Goal: Transaction & Acquisition: Book appointment/travel/reservation

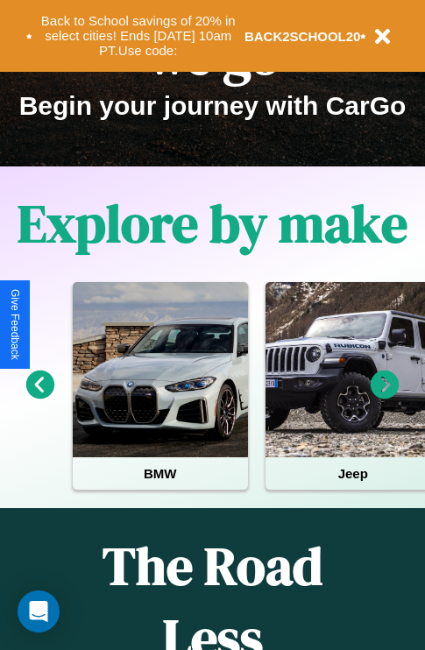
scroll to position [270, 0]
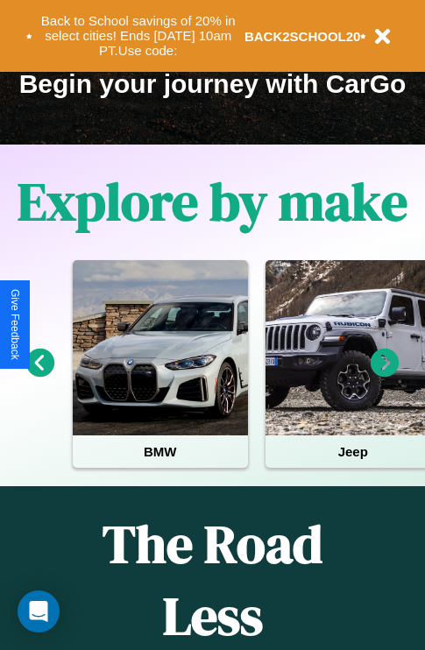
click at [385, 375] on icon at bounding box center [385, 363] width 29 height 29
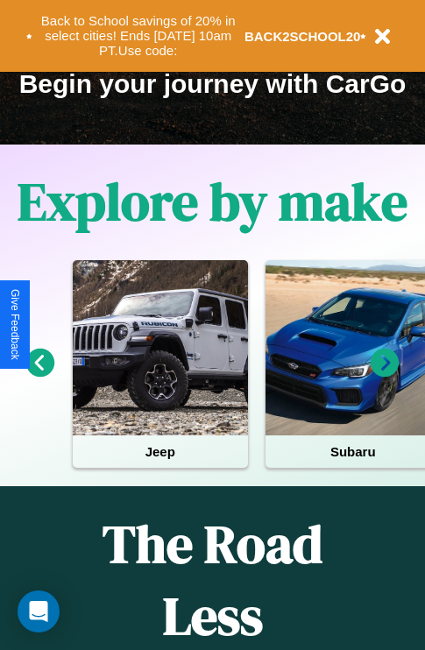
click at [385, 375] on icon at bounding box center [385, 363] width 29 height 29
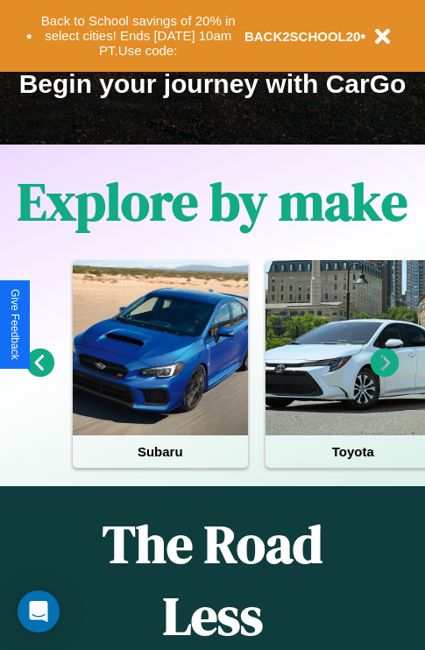
click at [385, 375] on icon at bounding box center [385, 363] width 29 height 29
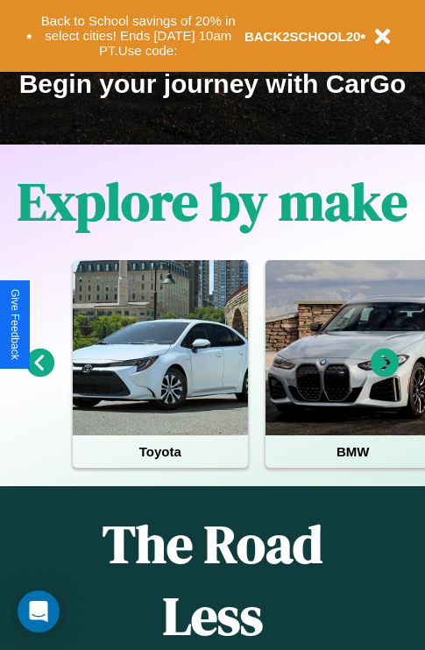
click at [385, 375] on icon at bounding box center [385, 363] width 29 height 29
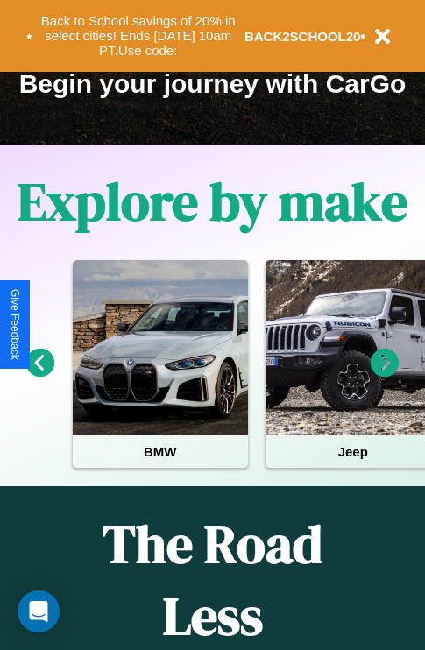
click at [385, 375] on icon at bounding box center [385, 363] width 29 height 29
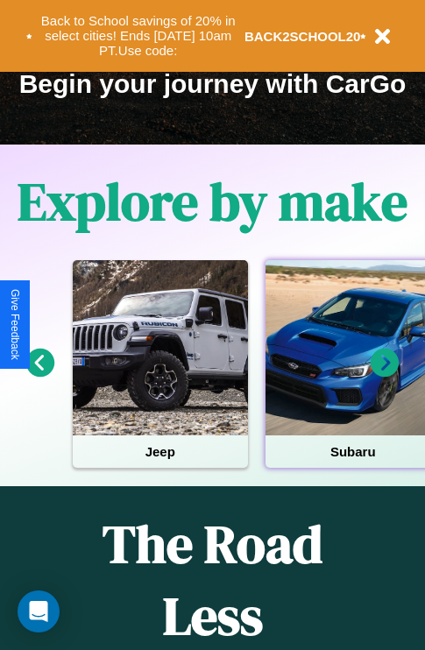
click at [351, 375] on div at bounding box center [353, 347] width 175 height 175
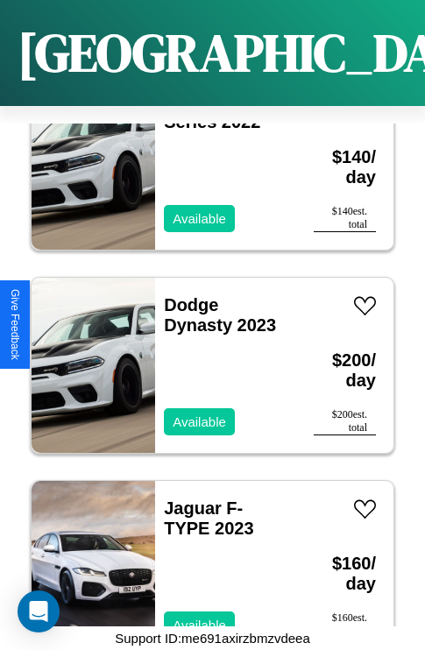
scroll to position [13893, 0]
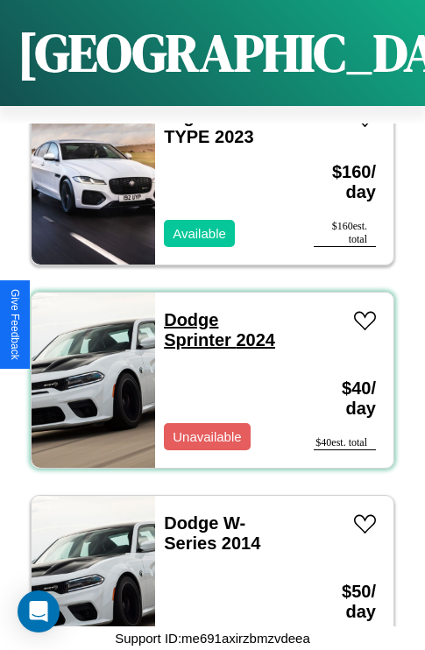
click at [186, 310] on link "Dodge Sprinter 2024" at bounding box center [219, 329] width 111 height 39
